Goal: Information Seeking & Learning: Learn about a topic

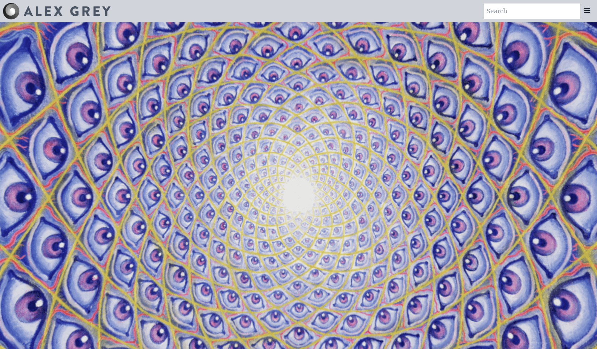
scroll to position [4, 0]
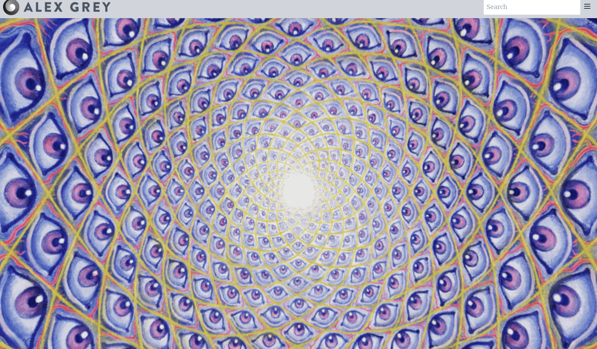
click at [588, 5] on icon at bounding box center [588, 6] width 8 height 8
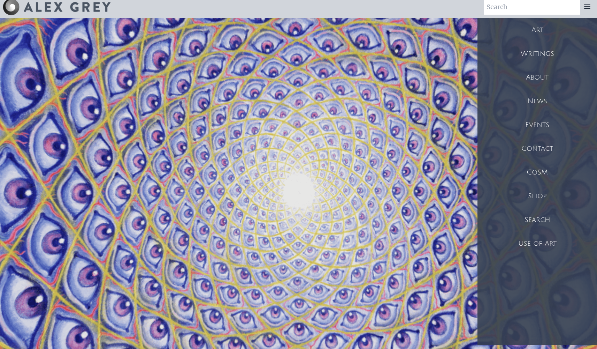
click at [532, 34] on div "Art" at bounding box center [538, 30] width 120 height 24
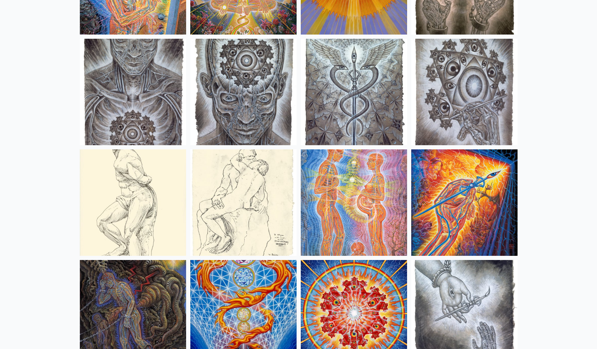
scroll to position [5240, 0]
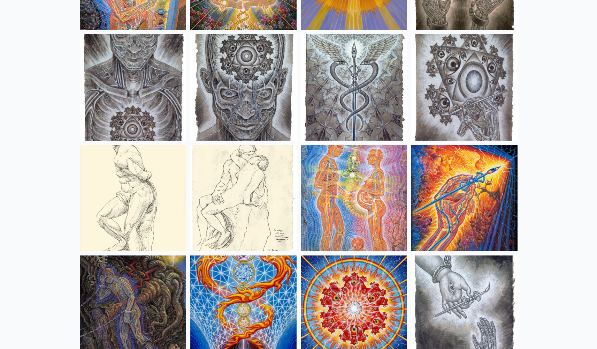
click at [338, 193] on img at bounding box center [354, 198] width 106 height 106
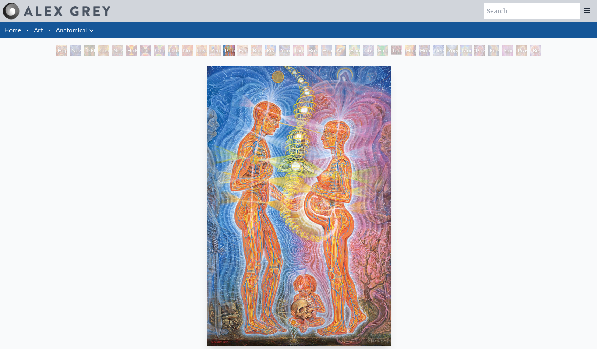
click at [311, 181] on img "13 / 35" at bounding box center [299, 205] width 184 height 279
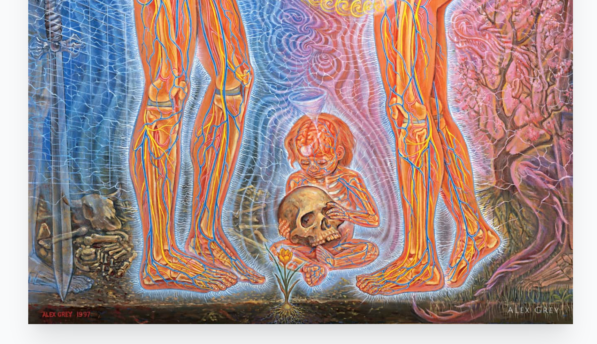
scroll to position [5, 0]
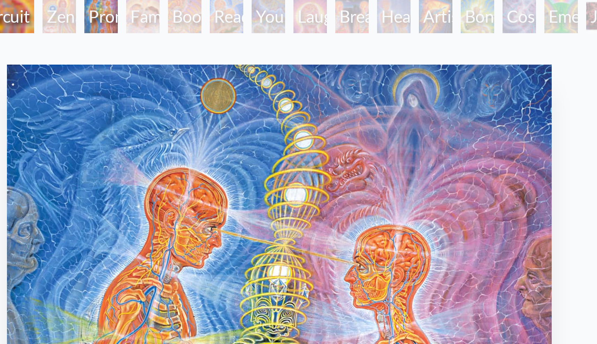
click at [317, 40] on div "Breathing" at bounding box center [322, 45] width 11 height 11
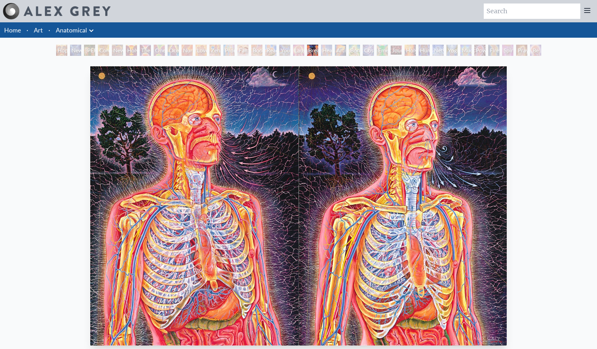
click at [368, 51] on div "Cosmic Lovers" at bounding box center [368, 50] width 11 height 11
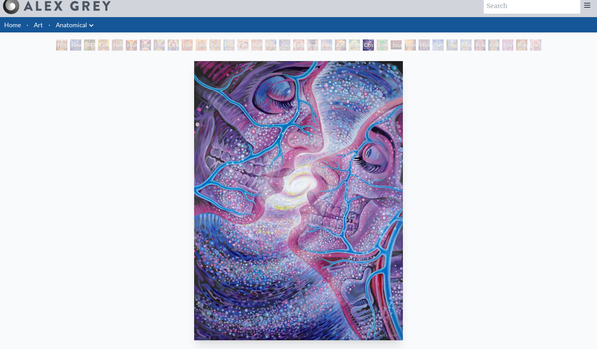
scroll to position [5, 0]
click at [388, 47] on div "Emerald Grail" at bounding box center [382, 44] width 11 height 11
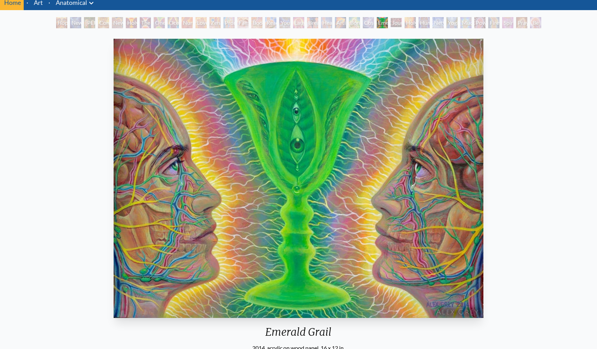
scroll to position [8, 0]
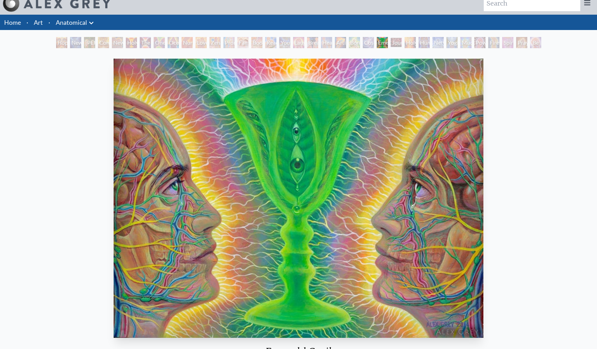
click at [395, 43] on div "Journey of the Wounded Healer" at bounding box center [396, 42] width 11 height 11
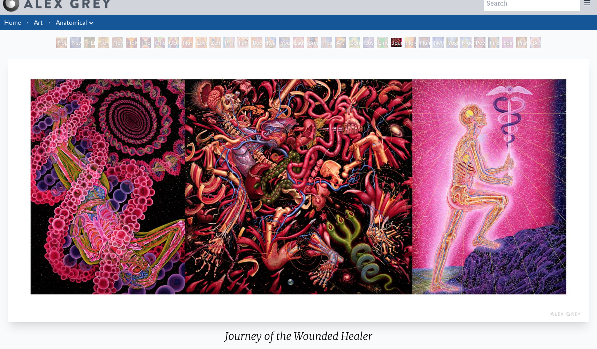
click at [440, 42] on div "Networks" at bounding box center [438, 42] width 11 height 11
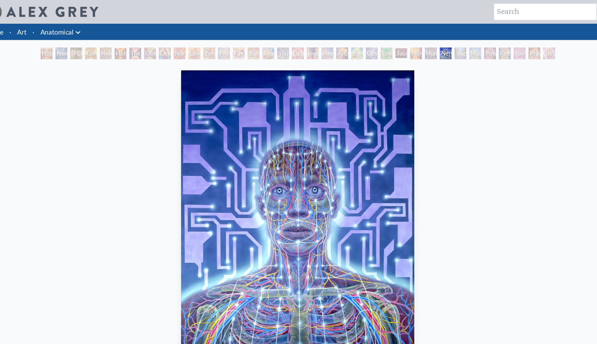
click at [461, 48] on div "Mudra" at bounding box center [466, 50] width 11 height 11
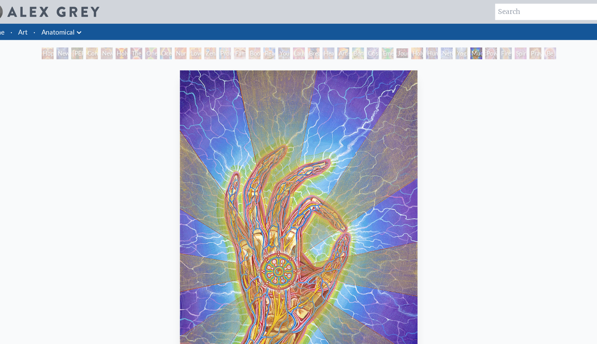
click at [475, 53] on div "Power to the Peaceful" at bounding box center [480, 50] width 11 height 11
